Goal: Task Accomplishment & Management: Use online tool/utility

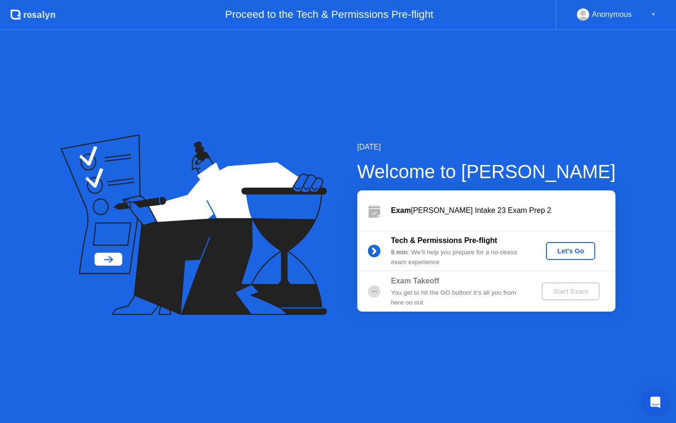
click at [573, 252] on div "Let's Go" at bounding box center [571, 251] width 42 height 8
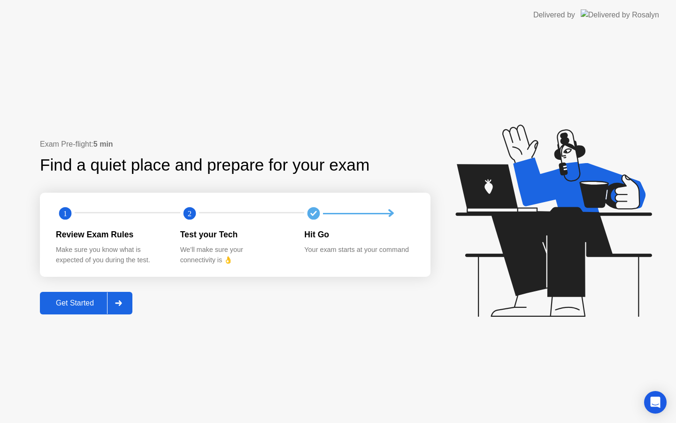
click at [81, 302] on div "Get Started" at bounding box center [75, 303] width 64 height 8
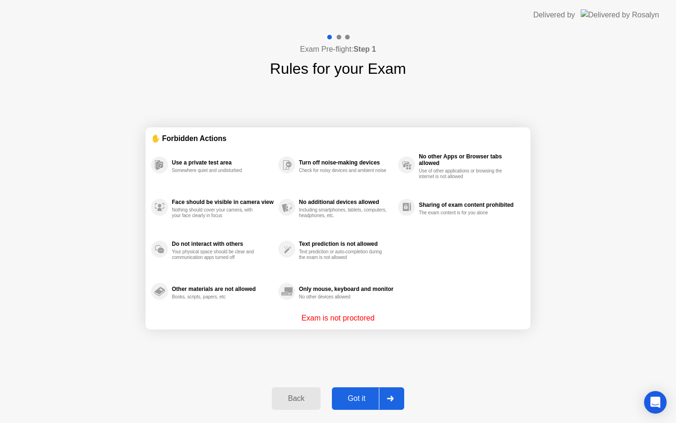
click at [362, 396] on div "Got it" at bounding box center [357, 398] width 44 height 8
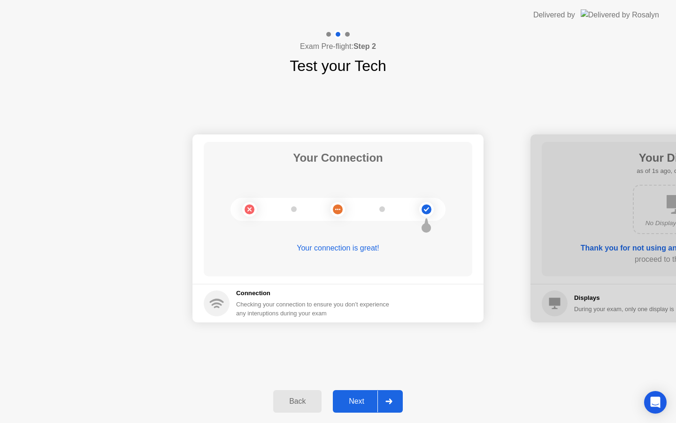
click at [362, 401] on div "Next" at bounding box center [357, 401] width 42 height 8
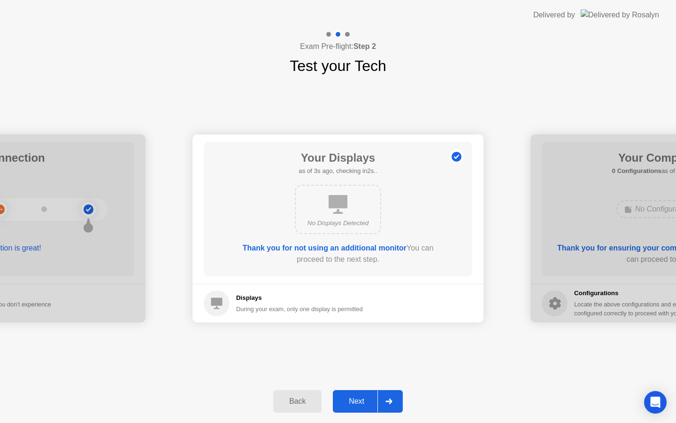
click at [362, 401] on div "Next" at bounding box center [357, 401] width 42 height 8
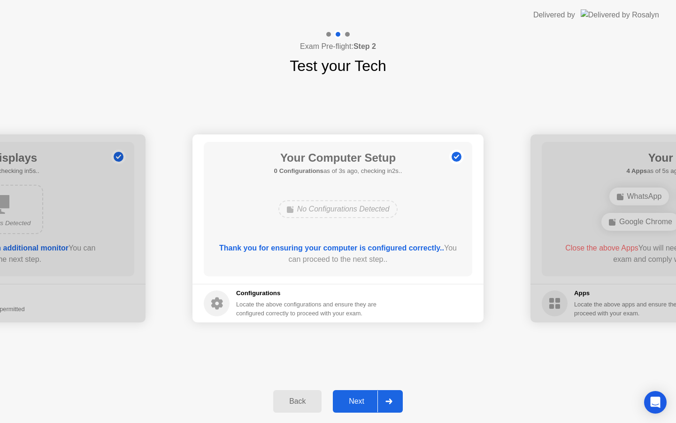
click at [362, 401] on div "Next" at bounding box center [357, 401] width 42 height 8
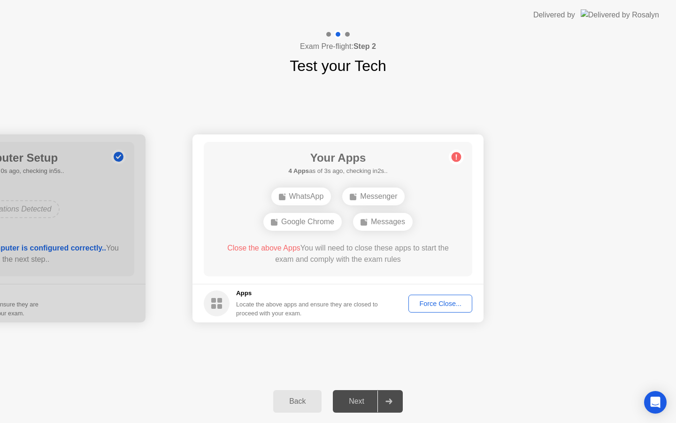
click at [433, 304] on div "Force Close..." at bounding box center [440, 304] width 57 height 8
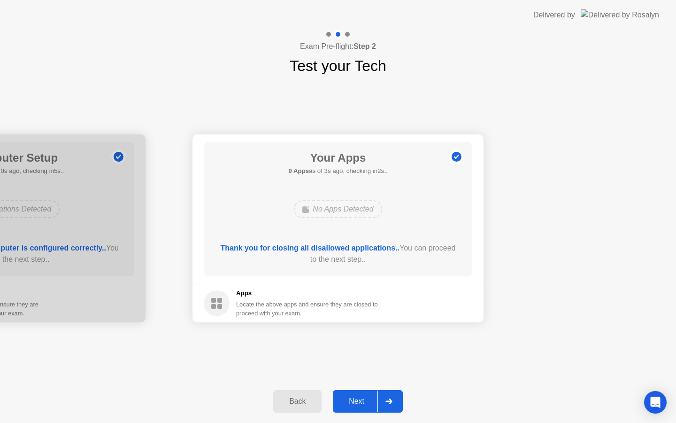
click at [356, 403] on div "Next" at bounding box center [357, 401] width 42 height 8
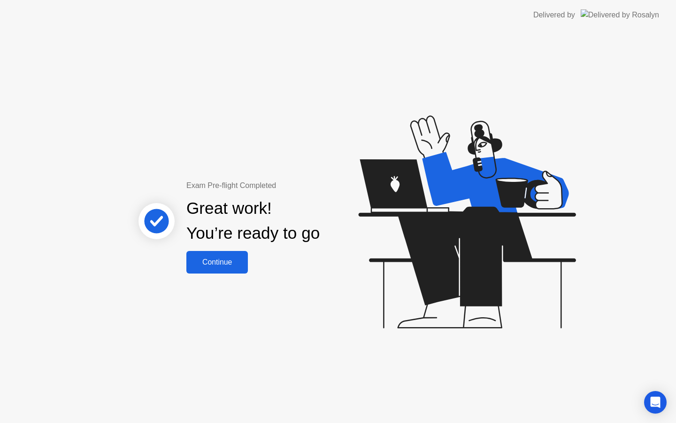
click at [219, 261] on div "Continue" at bounding box center [217, 262] width 56 height 8
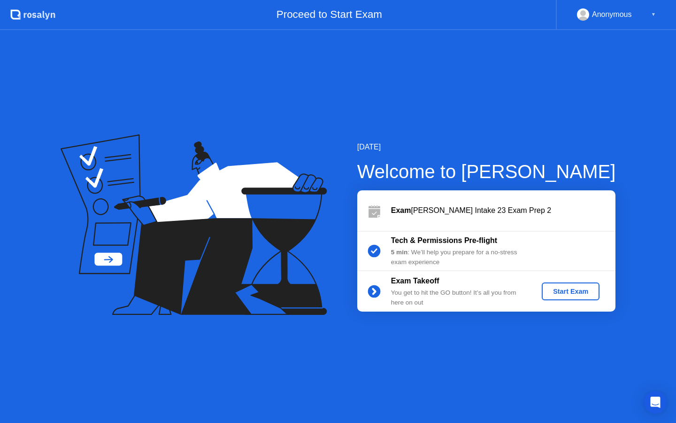
click at [586, 290] on div "Start Exam" at bounding box center [571, 291] width 50 height 8
